Goal: Transaction & Acquisition: Purchase product/service

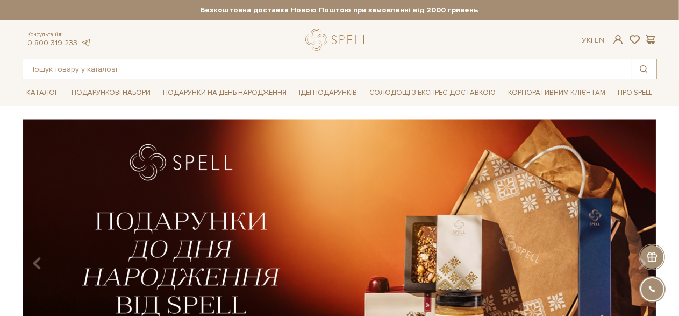
click at [378, 69] on input "text" at bounding box center [327, 68] width 609 height 19
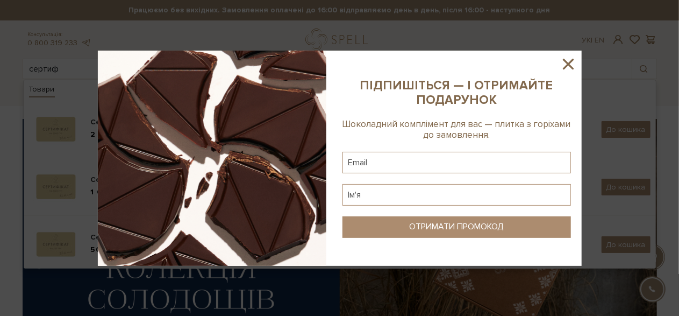
click at [569, 65] on icon at bounding box center [568, 64] width 11 height 11
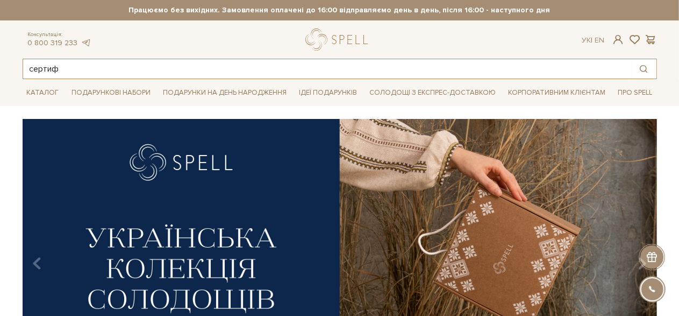
click at [244, 69] on input "сертиф" at bounding box center [327, 68] width 609 height 19
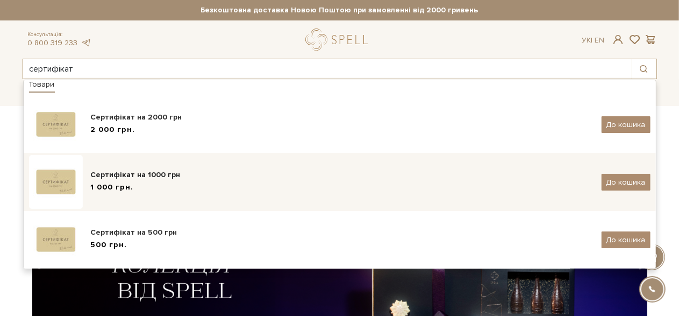
scroll to position [6, 0]
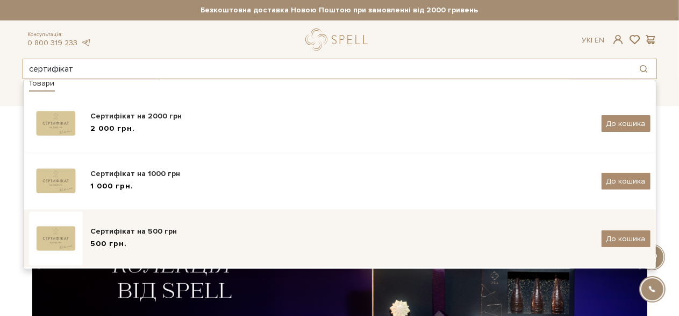
type input "сертифікат"
click at [126, 239] on div "500 грн." at bounding box center [342, 243] width 503 height 11
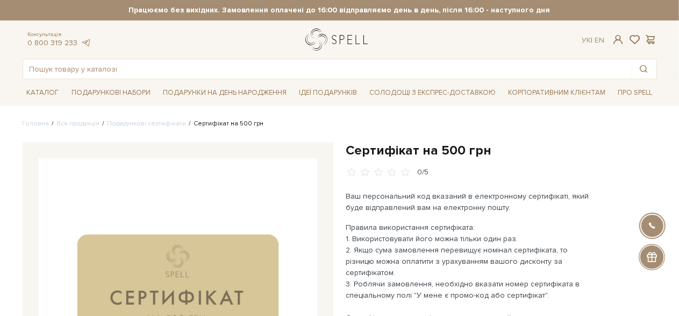
click at [317, 35] on link "logo" at bounding box center [338, 39] width 67 height 22
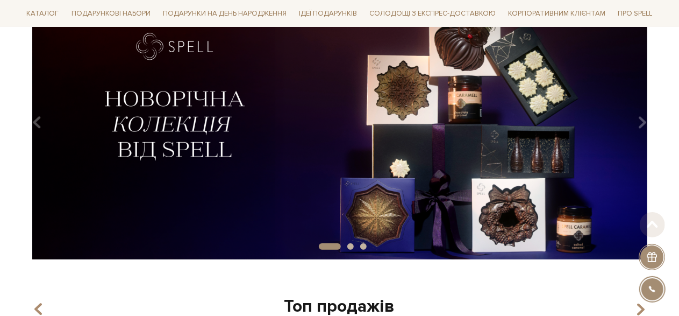
scroll to position [161, 0]
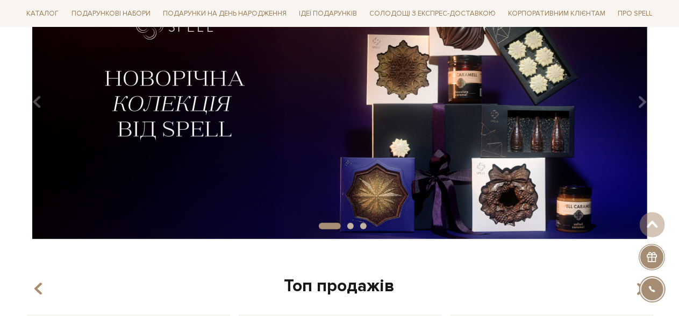
click at [632, 105] on img at bounding box center [340, 98] width 634 height 281
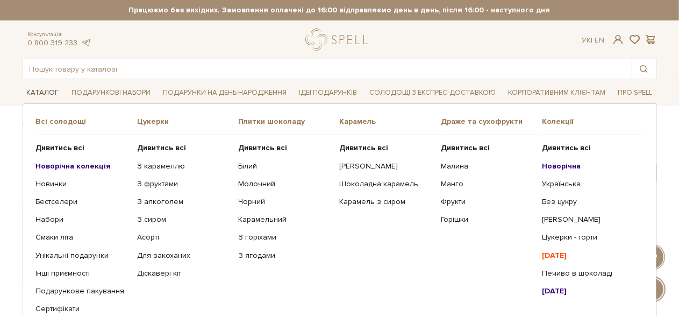
click at [50, 91] on link "Каталог" at bounding box center [43, 92] width 41 height 17
click at [54, 181] on link "Новинки" at bounding box center [82, 184] width 93 height 10
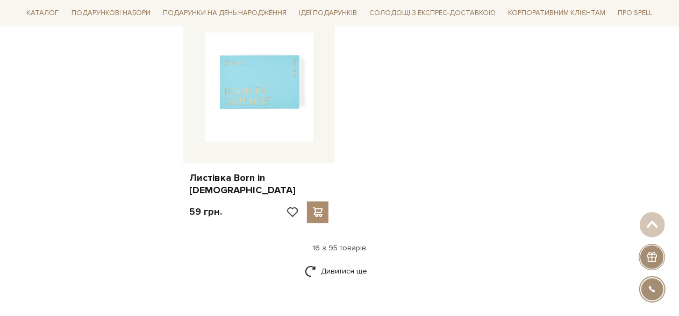
scroll to position [1505, 0]
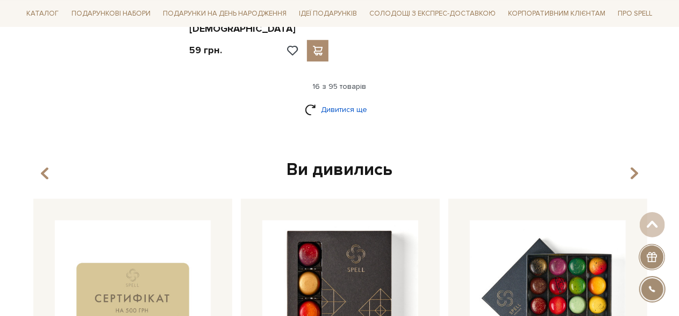
click at [337, 100] on link "Дивитися ще" at bounding box center [340, 109] width 70 height 19
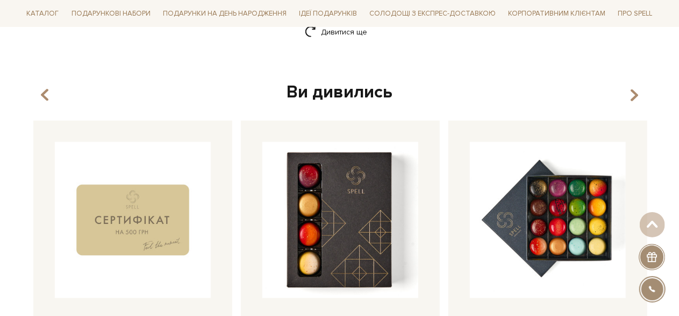
scroll to position [2796, 0]
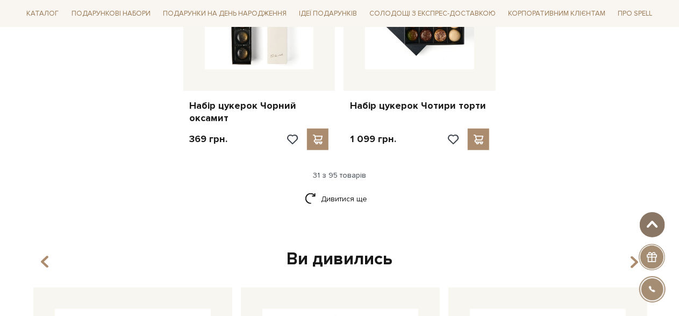
click at [654, 222] on span at bounding box center [653, 224] width 18 height 9
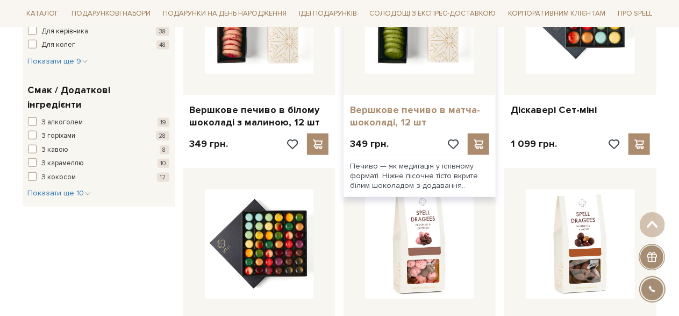
scroll to position [0, 0]
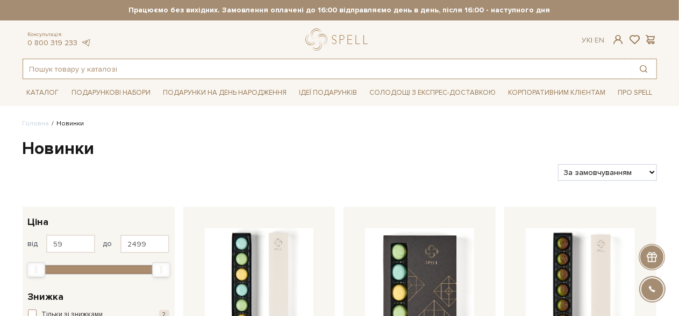
click at [256, 69] on input "text" at bounding box center [327, 68] width 609 height 19
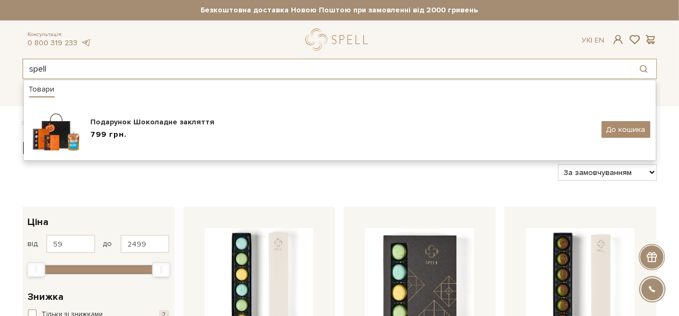
drag, startPoint x: 56, startPoint y: 63, endPoint x: 99, endPoint y: 63, distance: 43.6
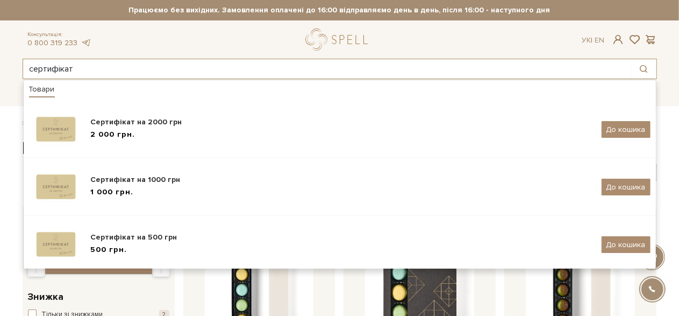
type input "сертифікат"
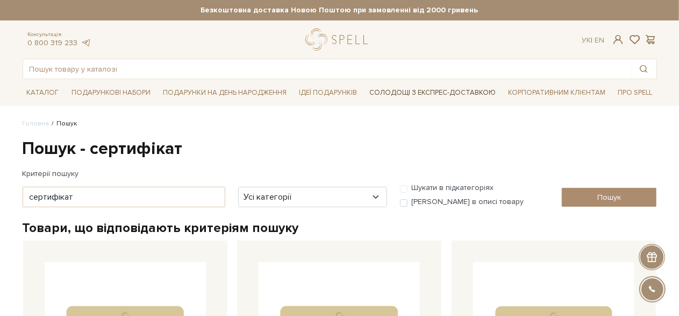
drag, startPoint x: 0, startPoint y: 0, endPoint x: 382, endPoint y: 100, distance: 395.1
click at [382, 100] on link "Солодощі з експрес-доставкою" at bounding box center [432, 92] width 135 height 18
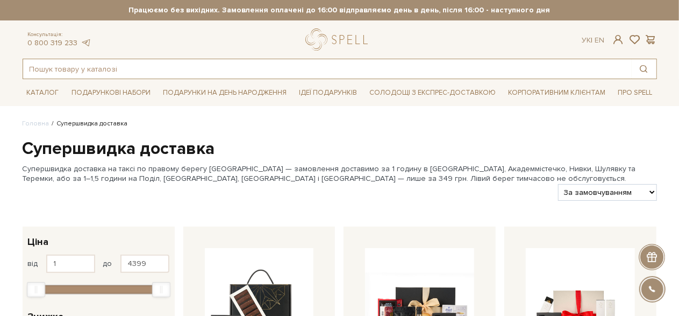
click at [196, 67] on input "text" at bounding box center [327, 68] width 609 height 19
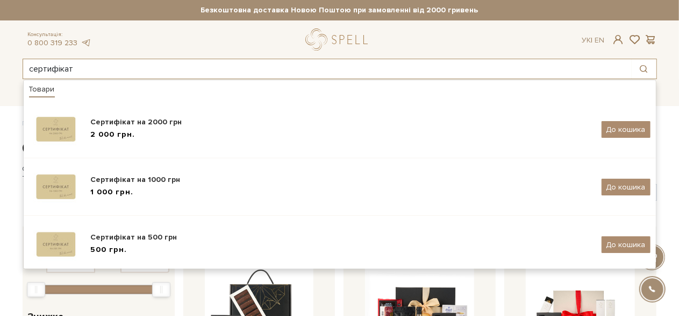
type input "сертифікат"
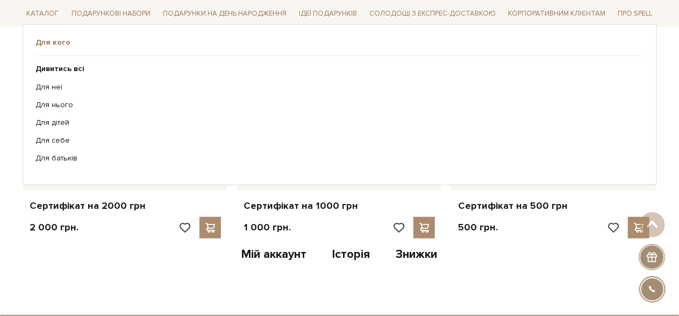
scroll to position [269, 0]
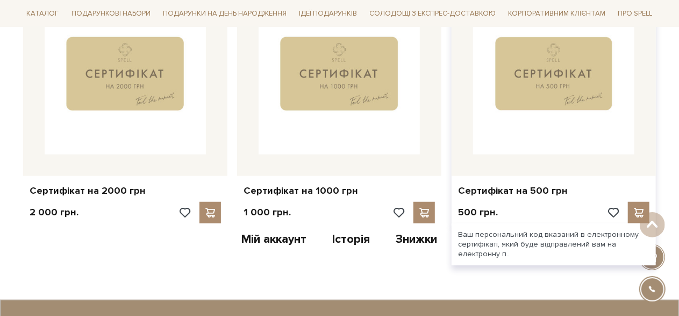
click at [558, 86] on img at bounding box center [553, 73] width 161 height 161
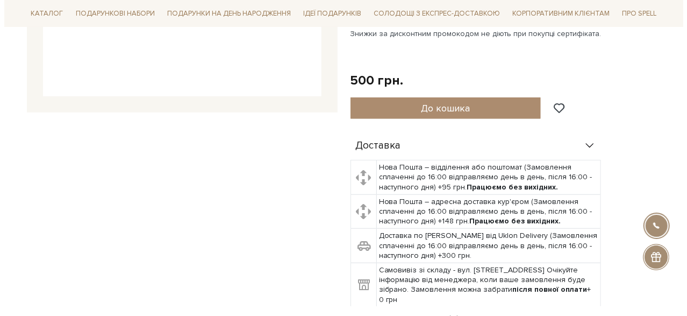
scroll to position [269, 0]
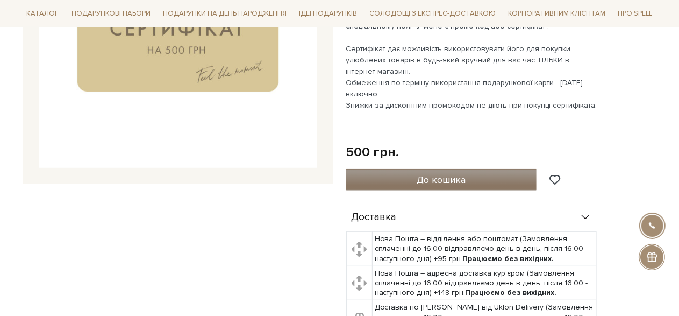
click at [446, 174] on span "До кошика" at bounding box center [441, 180] width 49 height 12
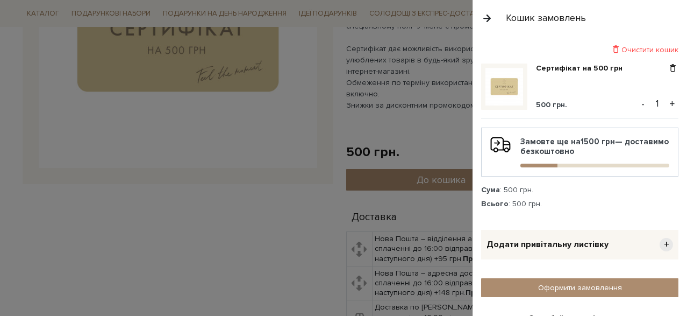
click at [420, 146] on div at bounding box center [343, 158] width 687 height 316
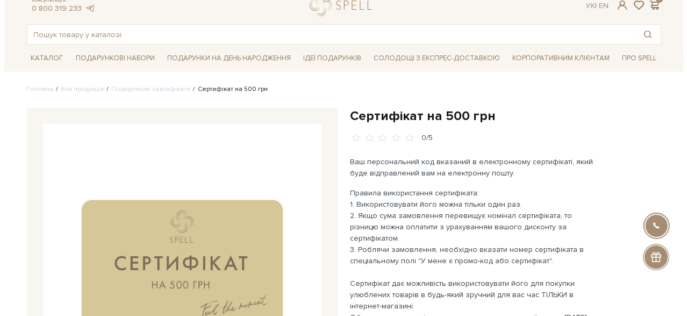
scroll to position [0, 0]
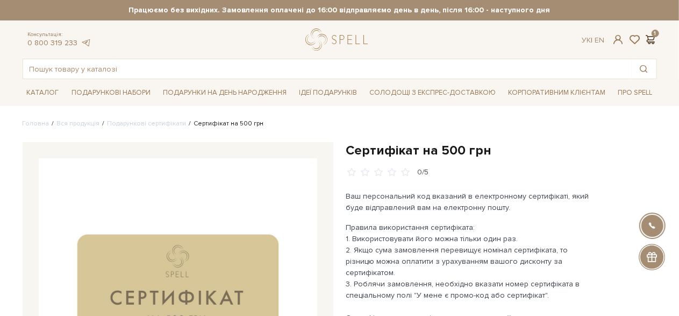
click at [654, 34] on span at bounding box center [650, 39] width 13 height 11
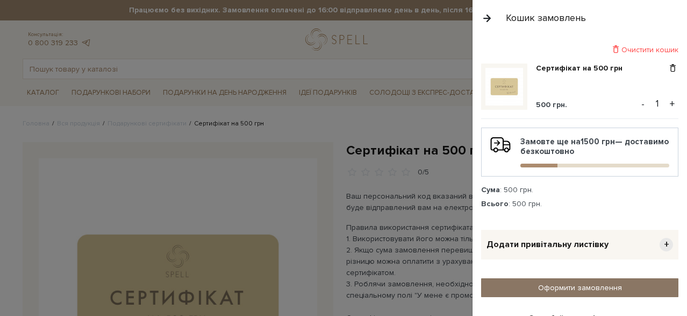
click at [577, 287] on link "Оформити замовлення" at bounding box center [579, 287] width 197 height 19
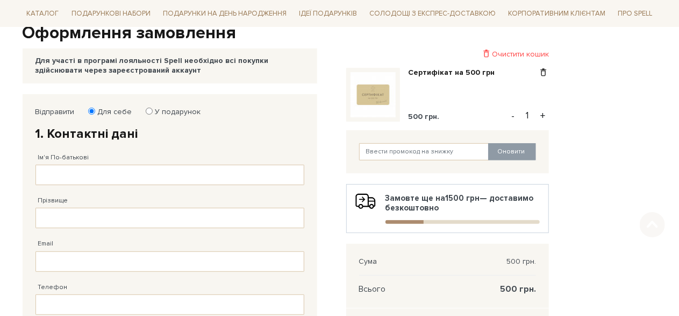
scroll to position [161, 0]
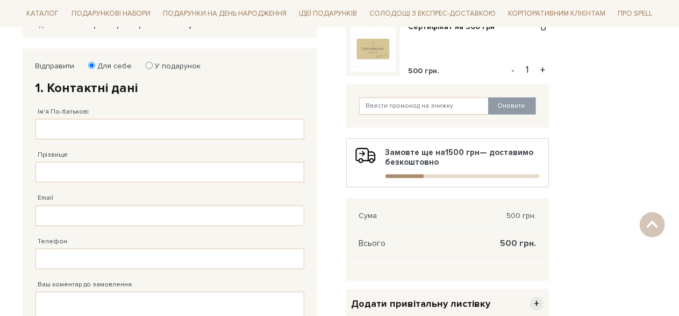
click at [173, 68] on label "У подарунок" at bounding box center [174, 66] width 53 height 10
click at [153, 68] on input "У подарунок" at bounding box center [149, 65] width 7 height 7
radio input "true"
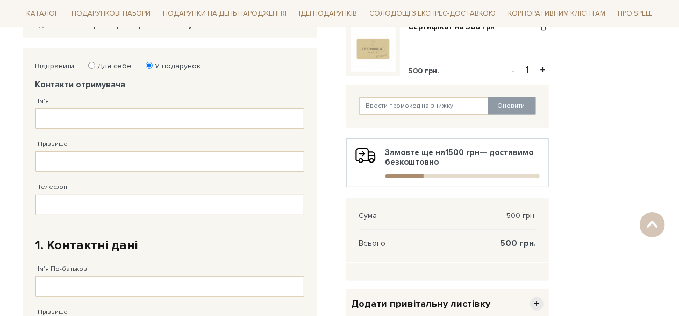
click at [105, 69] on label "Для себе" at bounding box center [111, 66] width 41 height 10
click at [95, 69] on input "Для себе" at bounding box center [91, 65] width 7 height 7
radio input "true"
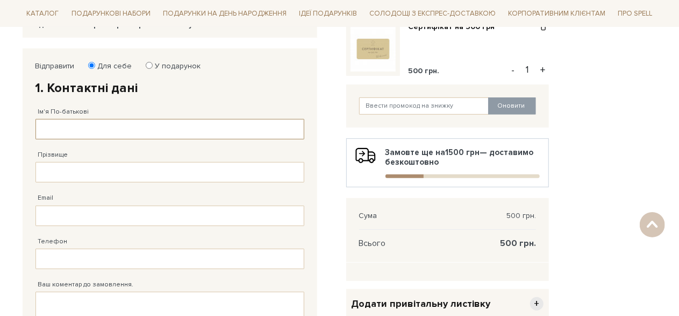
click at [145, 130] on input "Ім'я По-батькові" at bounding box center [169, 129] width 269 height 20
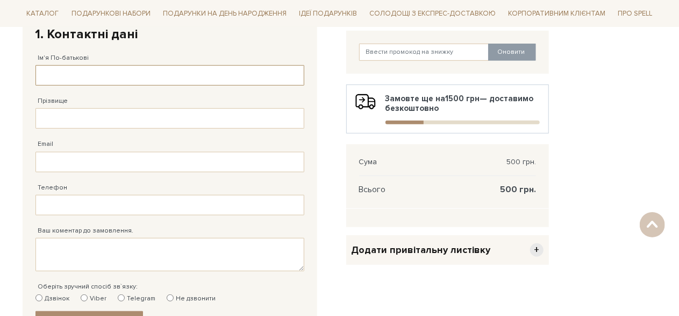
scroll to position [215, 0]
type input "Марина"
click at [71, 117] on input "Прізвище" at bounding box center [169, 118] width 269 height 20
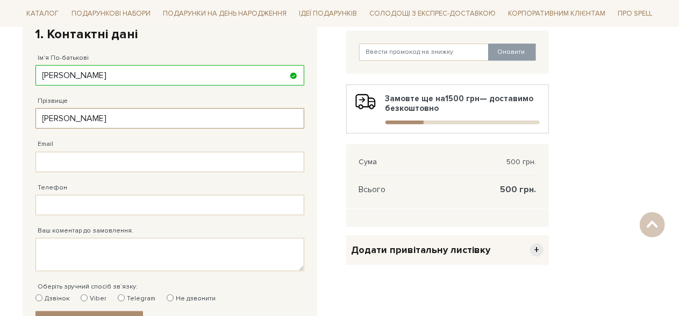
type input "Клименко"
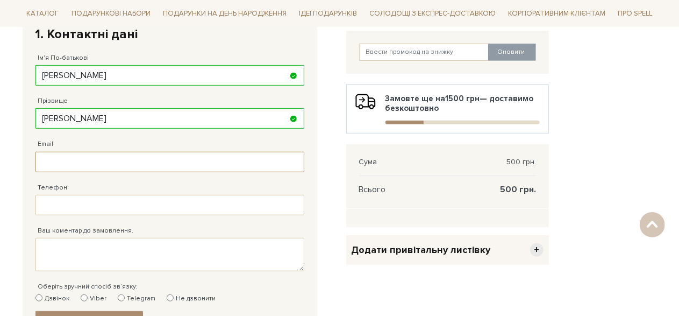
click at [61, 152] on input "Email" at bounding box center [169, 162] width 269 height 20
type input "mpklymenko@gmail.com"
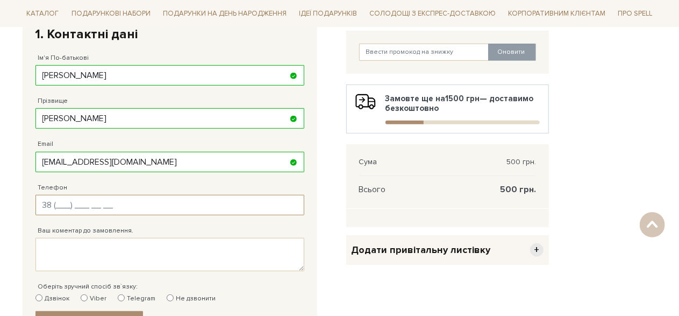
click at [90, 201] on input "Телефон" at bounding box center [169, 205] width 269 height 20
type input "38 (093) 416 10 10"
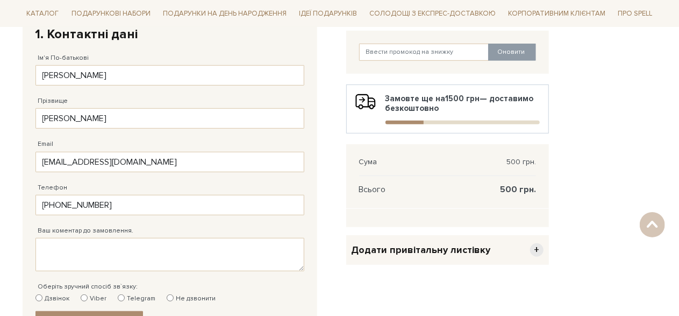
scroll to position [376, 0]
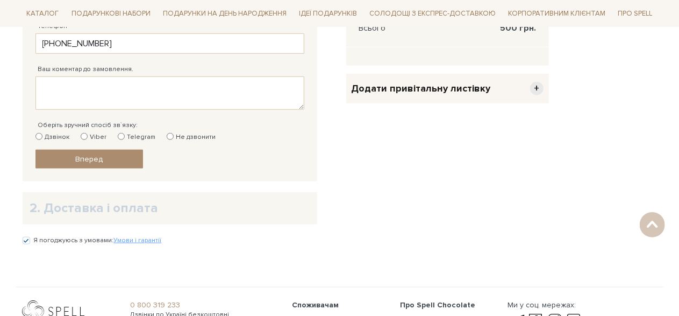
click at [137, 135] on label "Telegram" at bounding box center [137, 137] width 38 height 10
click at [125, 135] on input "Telegram" at bounding box center [121, 136] width 7 height 7
radio input "true"
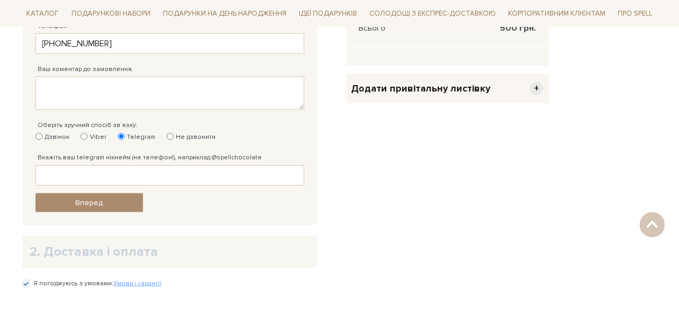
click at [198, 132] on label "Не дзвонити" at bounding box center [191, 137] width 49 height 10
click at [174, 133] on input "Не дзвонити" at bounding box center [170, 136] width 7 height 7
radio input "true"
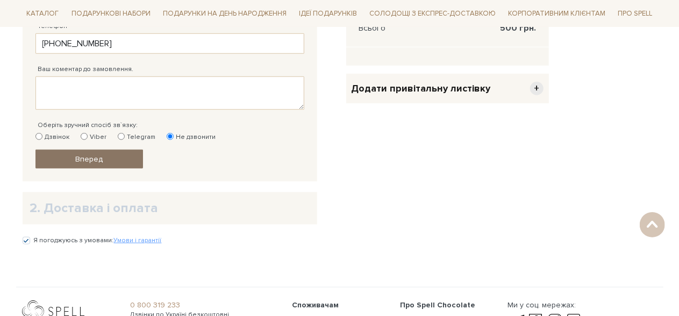
click at [83, 156] on span "Вперед" at bounding box center [88, 158] width 27 height 9
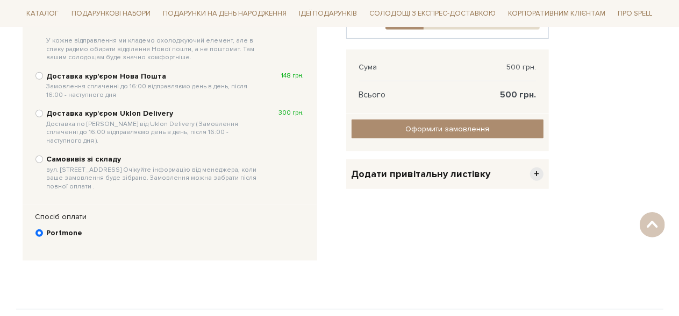
scroll to position [316, 0]
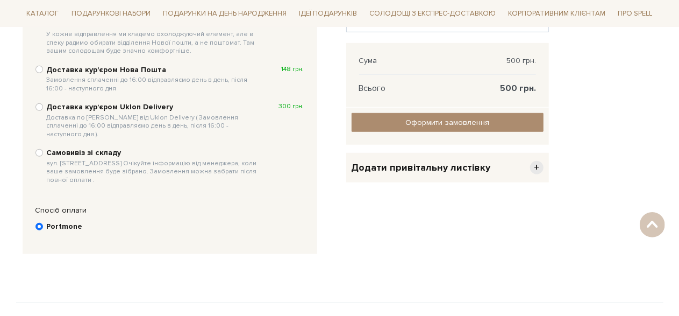
click at [144, 162] on span "вул. Велика Кільцева, 4-А. Очікуйте інформацію від менеджера, коли ваше замовле…" at bounding box center [154, 171] width 215 height 25
click at [43, 156] on input "Самовивіз зі складу вул. Велика Кільцева, 4-А. Очікуйте інформацію від менеджер…" at bounding box center [39, 153] width 8 height 8
radio input "true"
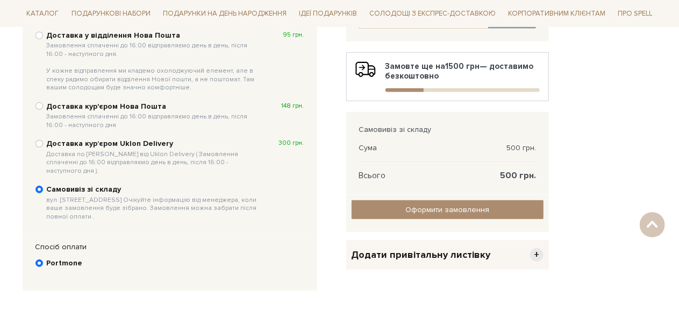
scroll to position [269, 0]
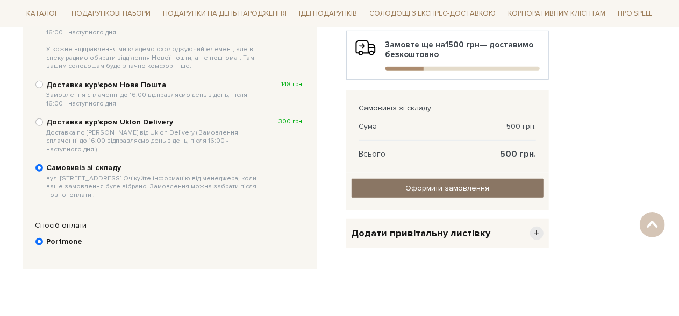
click at [403, 185] on input "Оформити замовлення" at bounding box center [448, 188] width 192 height 19
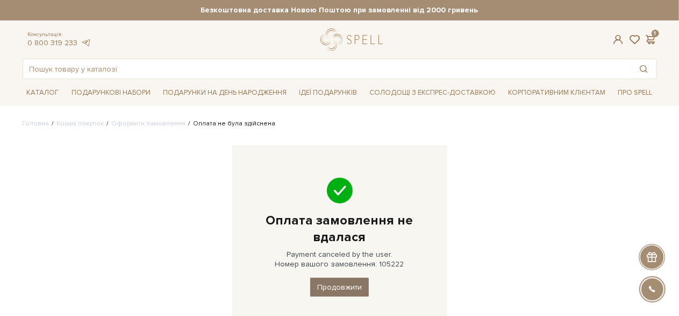
click at [360, 281] on link "Продовжити" at bounding box center [339, 286] width 59 height 19
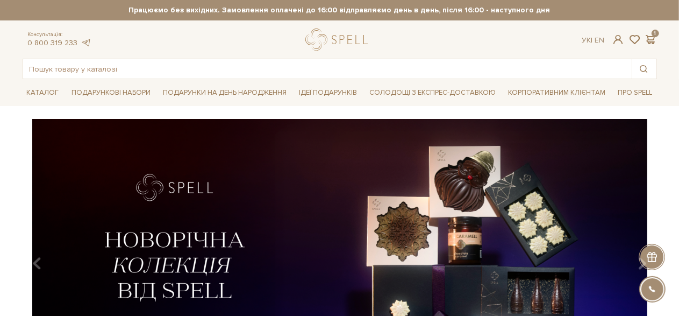
click at [661, 38] on div "Ук | En | 1" at bounding box center [619, 40] width 88 height 10
click at [651, 38] on span at bounding box center [650, 39] width 13 height 11
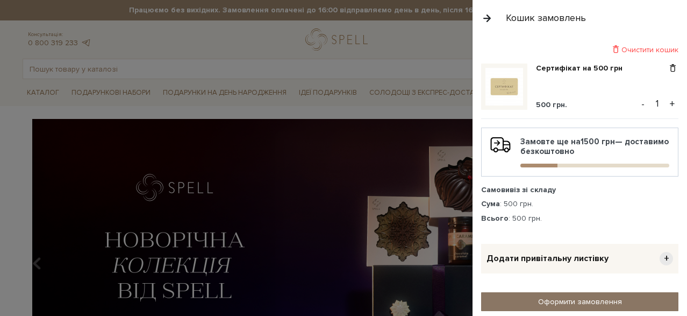
click at [569, 303] on link "Оформити замовлення" at bounding box center [579, 301] width 197 height 19
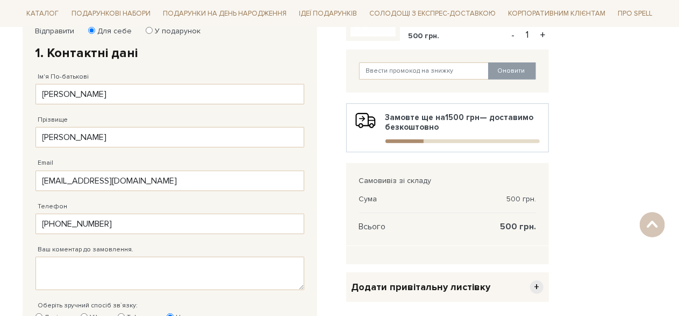
scroll to position [54, 0]
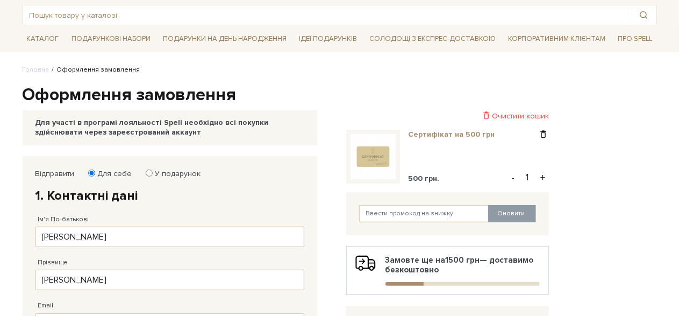
click at [455, 133] on link "Сертифікат на 500 грн" at bounding box center [456, 135] width 95 height 10
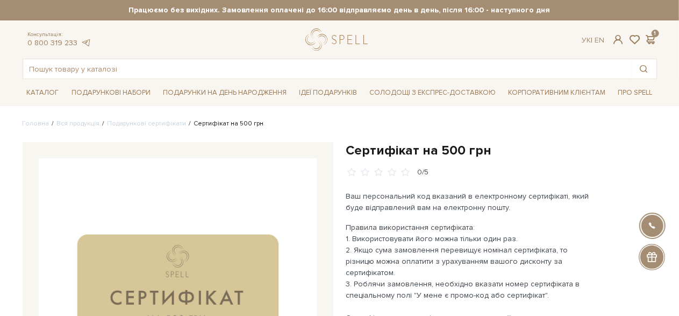
drag, startPoint x: 653, startPoint y: 41, endPoint x: 411, endPoint y: 113, distance: 252.5
click at [650, 39] on span at bounding box center [650, 39] width 13 height 11
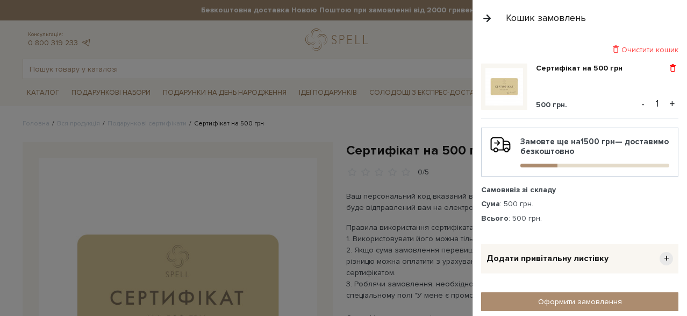
click at [667, 66] on span at bounding box center [672, 68] width 11 height 10
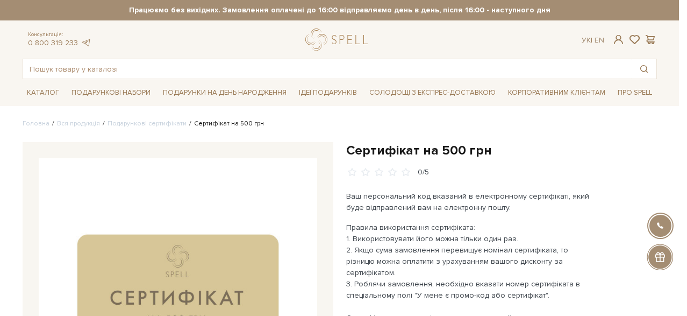
click at [432, 127] on div at bounding box center [343, 158] width 687 height 316
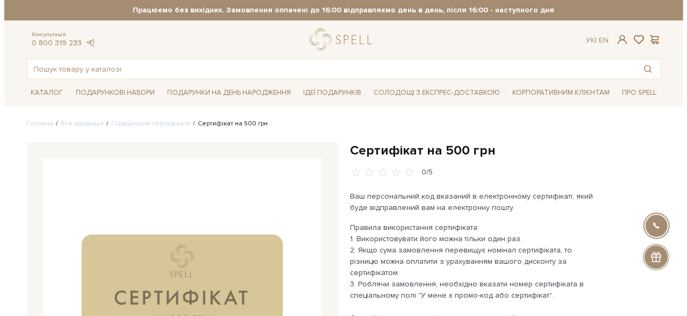
scroll to position [269, 0]
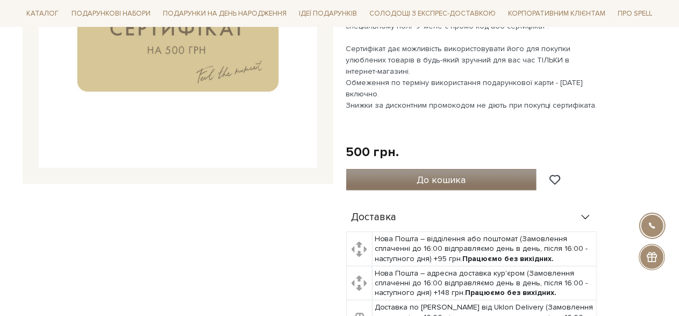
click at [473, 169] on button "До кошика" at bounding box center [441, 180] width 191 height 22
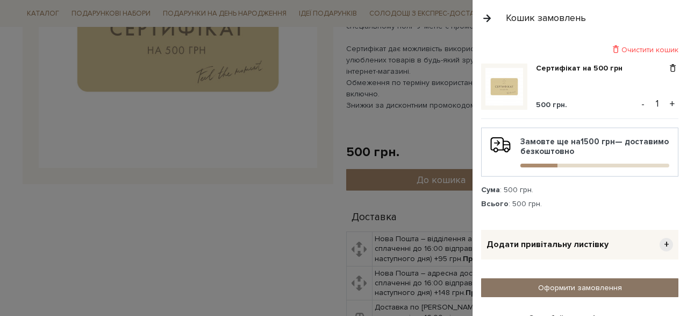
click at [588, 286] on link "Оформити замовлення" at bounding box center [579, 287] width 197 height 19
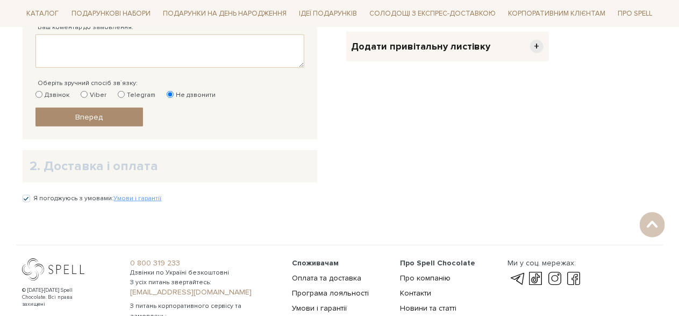
scroll to position [430, 0]
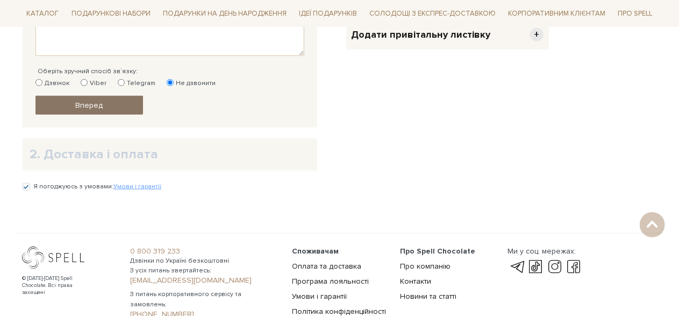
click at [110, 100] on link "Вперед" at bounding box center [89, 105] width 108 height 19
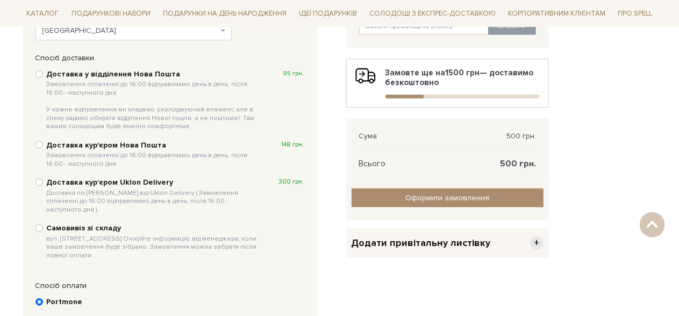
scroll to position [262, 0]
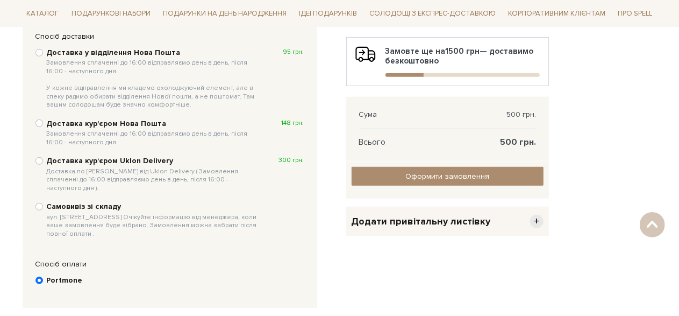
click at [64, 202] on b "Самовивіз зі складу вул. [STREET_ADDRESS] Очікуйте інформацію від менеджера, ко…" at bounding box center [154, 220] width 215 height 36
click at [43, 203] on input "Самовивіз зі складу вул. [STREET_ADDRESS] Очікуйте інформацію від менеджера, ко…" at bounding box center [39, 207] width 8 height 8
radio input "true"
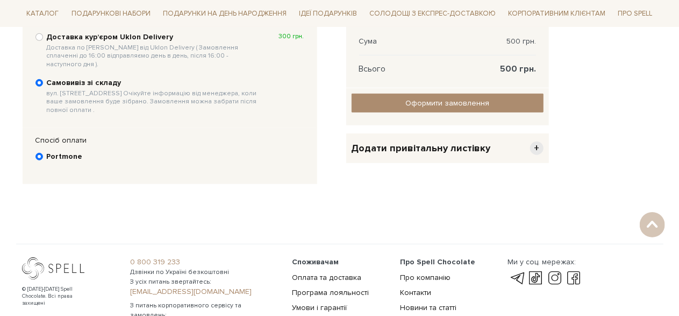
scroll to position [370, 0]
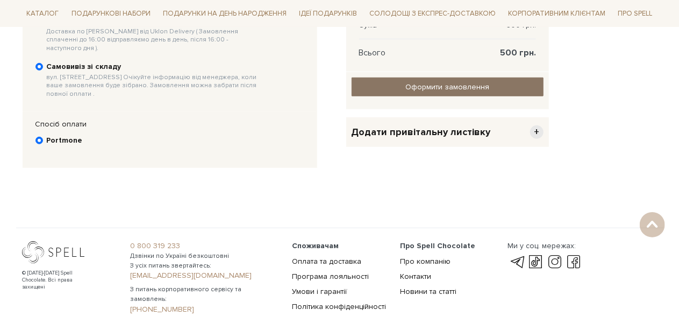
click at [449, 82] on input "Оформити замовлення" at bounding box center [448, 86] width 192 height 19
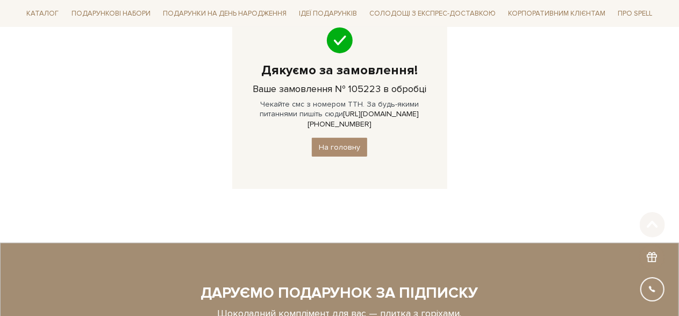
scroll to position [161, 0]
